Goal: Ask a question

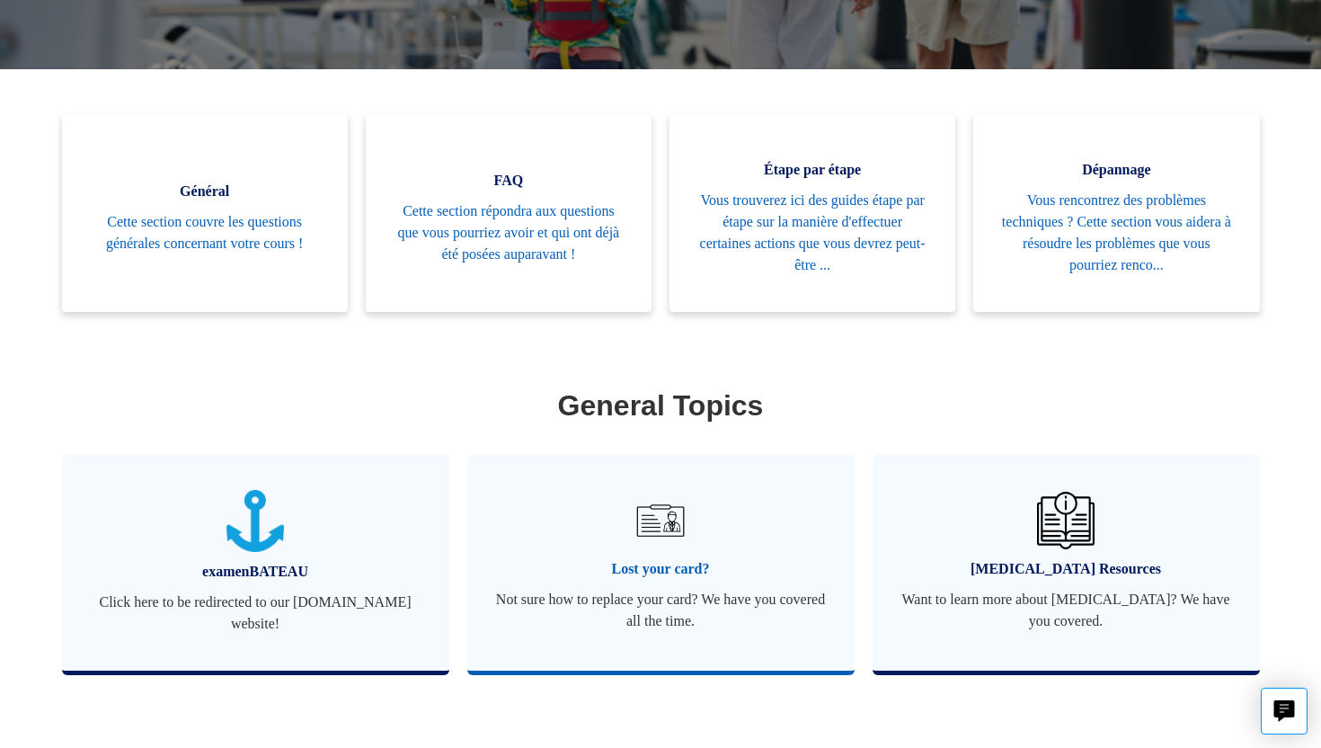
scroll to position [354, 0]
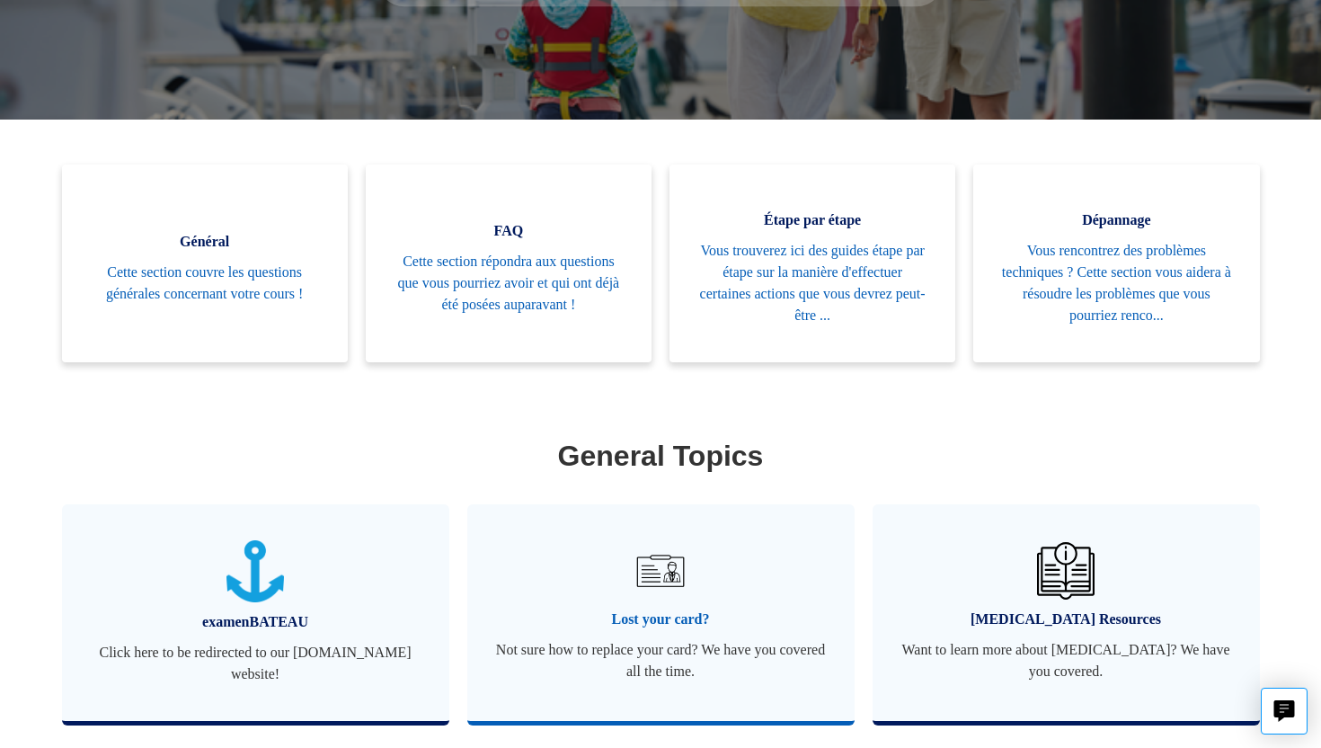
click at [667, 539] on img at bounding box center [660, 570] width 63 height 63
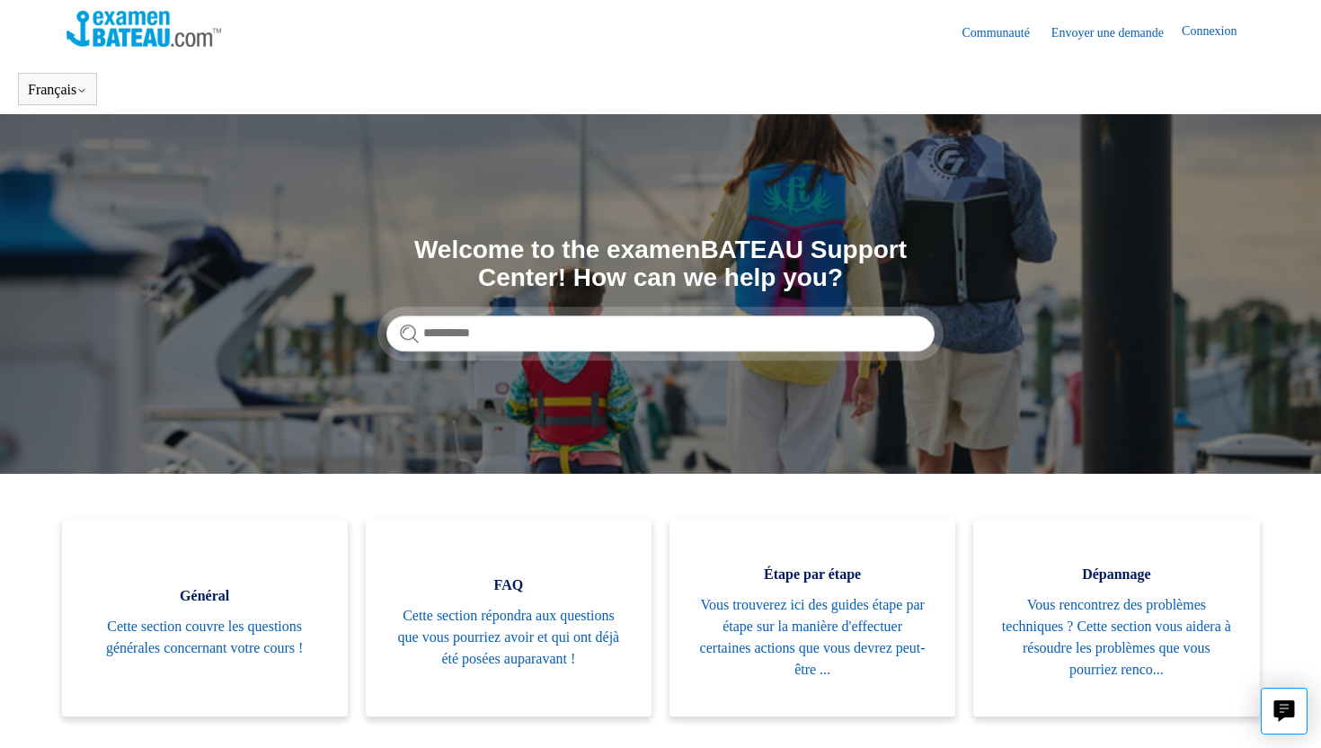
click at [1086, 30] on link "Envoyer une demande" at bounding box center [1116, 32] width 130 height 19
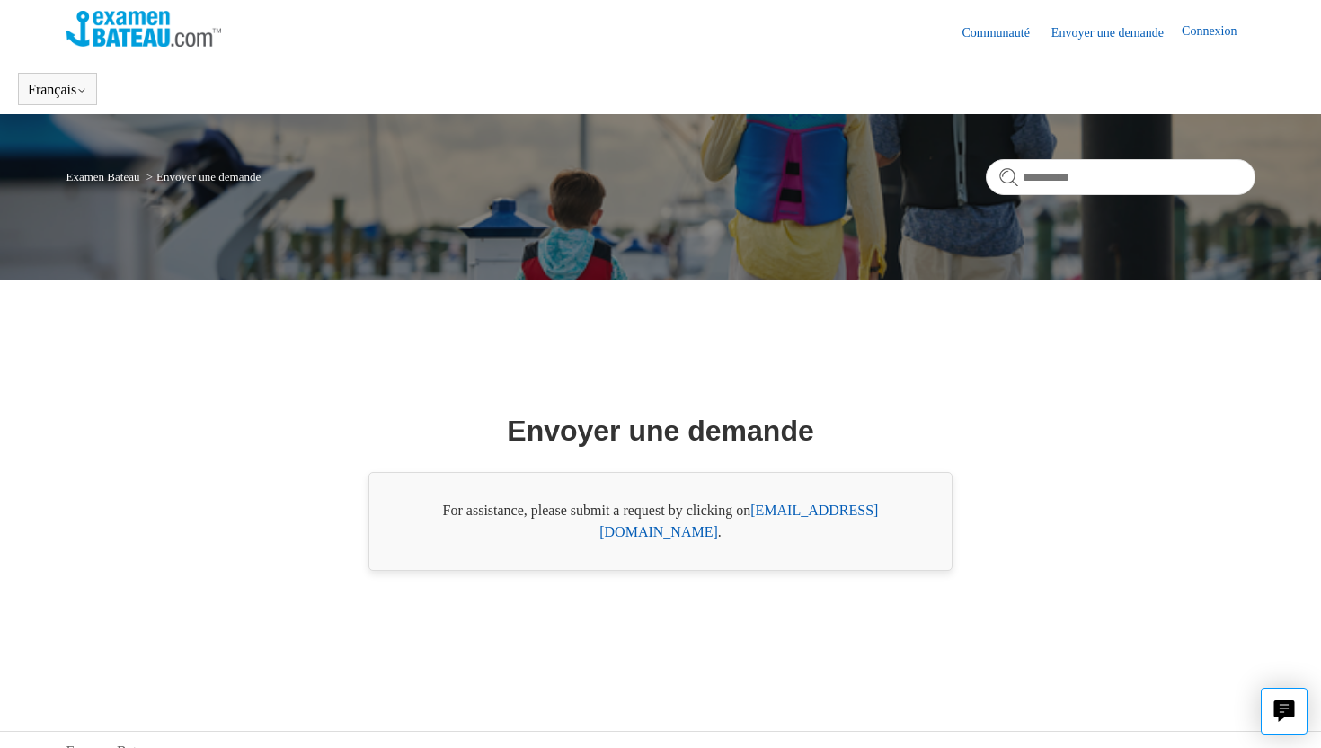
click at [237, 184] on ol "Examen Bateau Envoyer une demande" at bounding box center [163, 176] width 195 height 22
click at [244, 175] on li "Envoyer une demande" at bounding box center [202, 176] width 119 height 13
click at [1080, 33] on link "Envoyer une demande" at bounding box center [1116, 32] width 130 height 19
click at [1112, 33] on link "Envoyer une demande" at bounding box center [1116, 32] width 130 height 19
click at [1202, 31] on link "Connexion" at bounding box center [1218, 33] width 73 height 22
